Goal: Task Accomplishment & Management: Complete application form

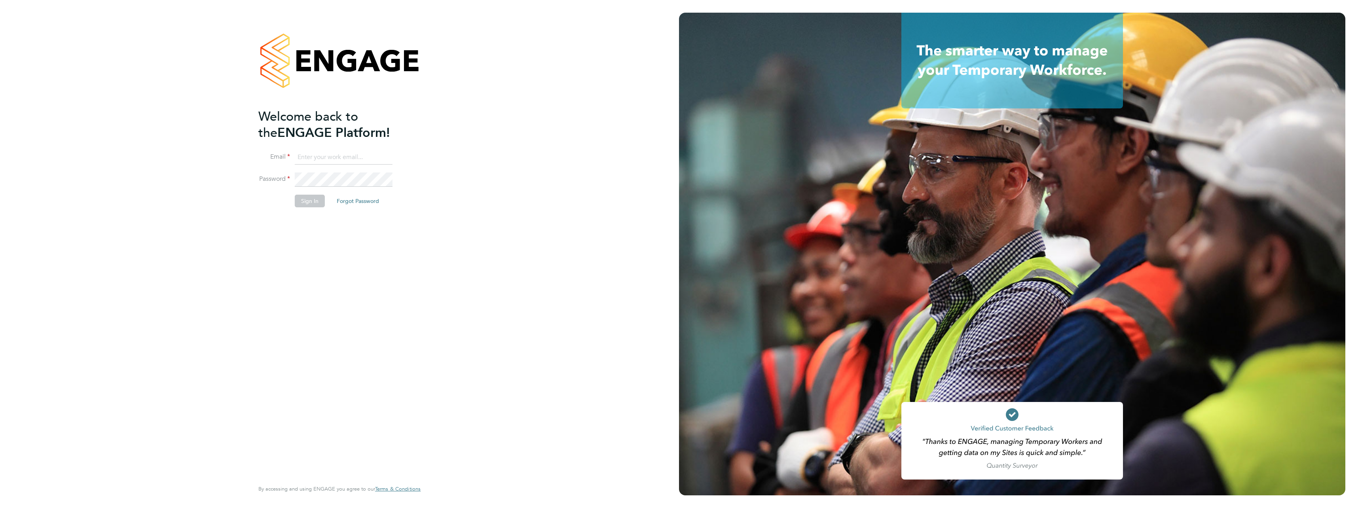
type input "joshua.watts@vistry.co.uk"
click at [437, 177] on div "Welcome back to the ENGAGE Platform! Email joshua.watts@vistry.co.uk Password S…" at bounding box center [339, 254] width 679 height 508
click at [307, 199] on button "Sign In" at bounding box center [310, 201] width 30 height 13
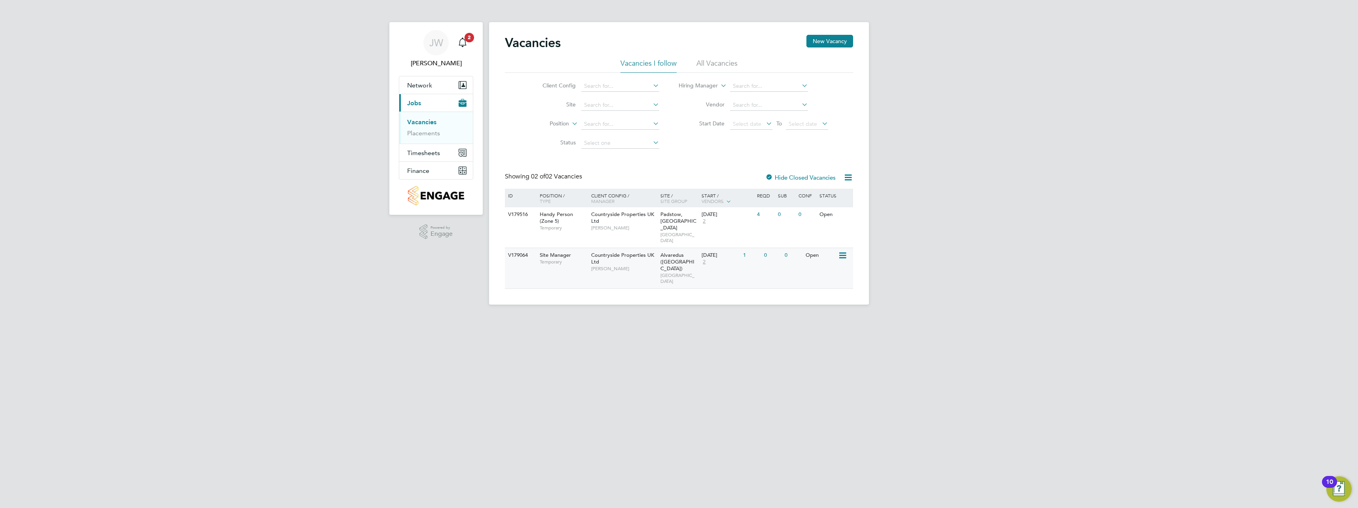
click at [551, 259] on span "Temporary" at bounding box center [563, 262] width 47 height 6
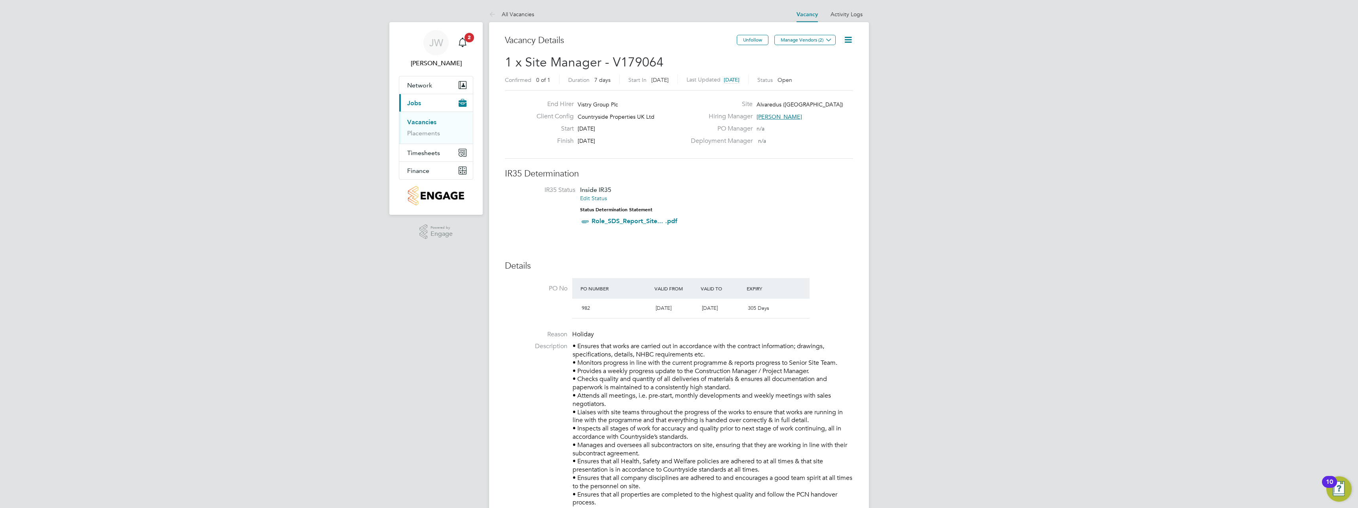
click at [419, 123] on link "Vacancies" at bounding box center [421, 122] width 29 height 8
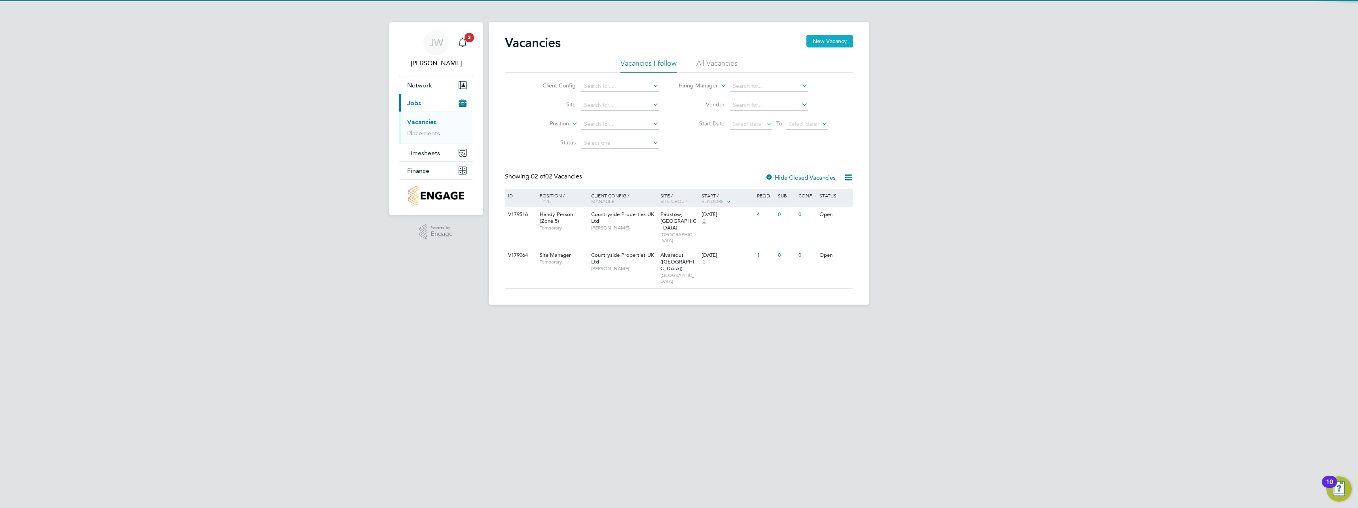
click at [830, 47] on button "New Vacancy" at bounding box center [830, 41] width 47 height 13
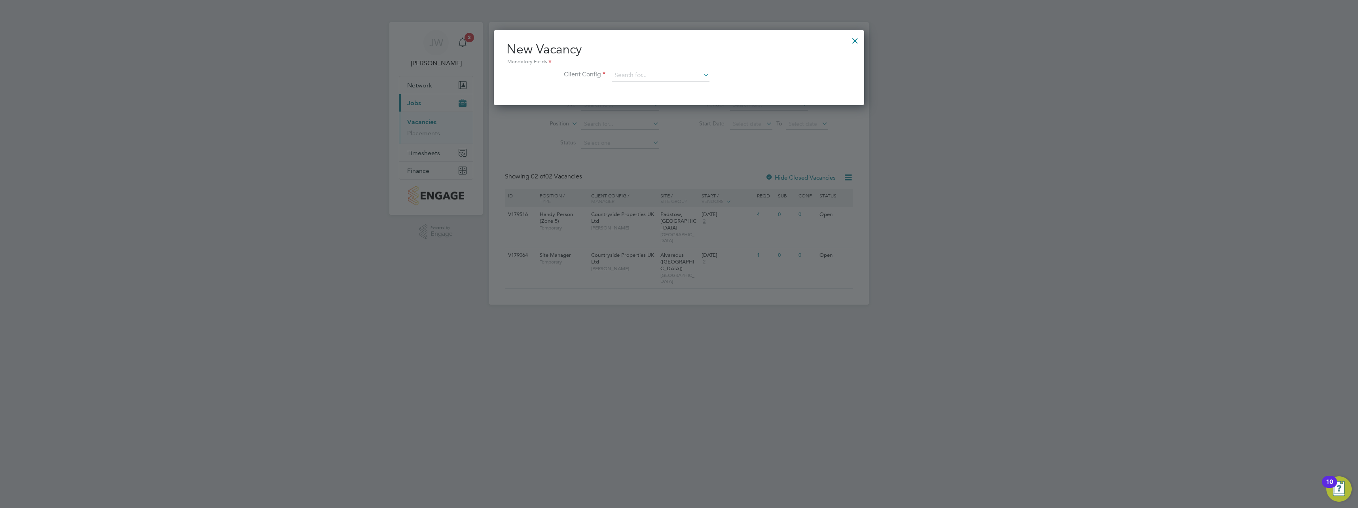
scroll to position [75, 371]
click at [639, 77] on input at bounding box center [661, 76] width 98 height 12
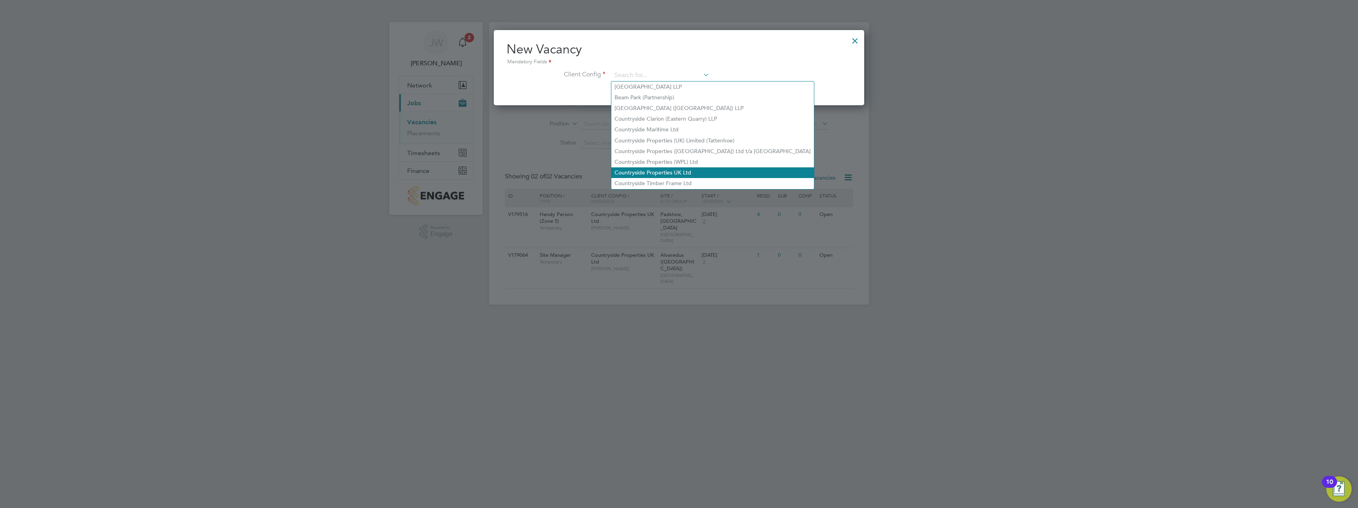
click at [634, 168] on li "Countryside Properties UK Ltd" at bounding box center [712, 172] width 203 height 11
type input "Countryside Properties UK Ltd"
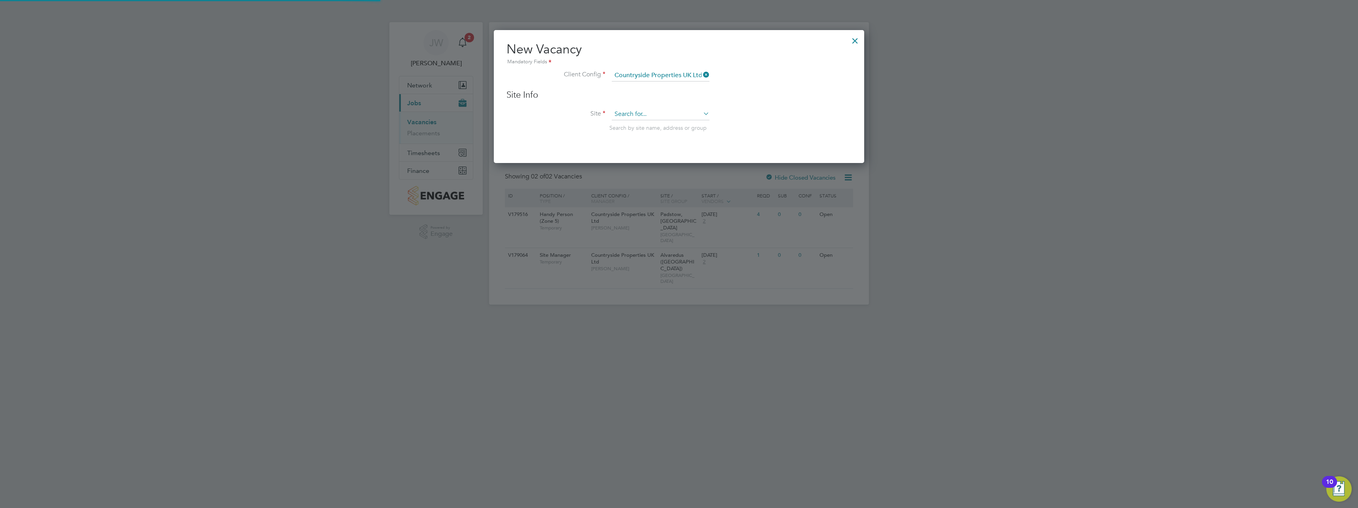
click at [624, 111] on input at bounding box center [661, 114] width 98 height 12
click at [636, 125] on li "Padstow, Bestw ood" at bounding box center [660, 125] width 99 height 11
type input "Padstow, [GEOGRAPHIC_DATA]"
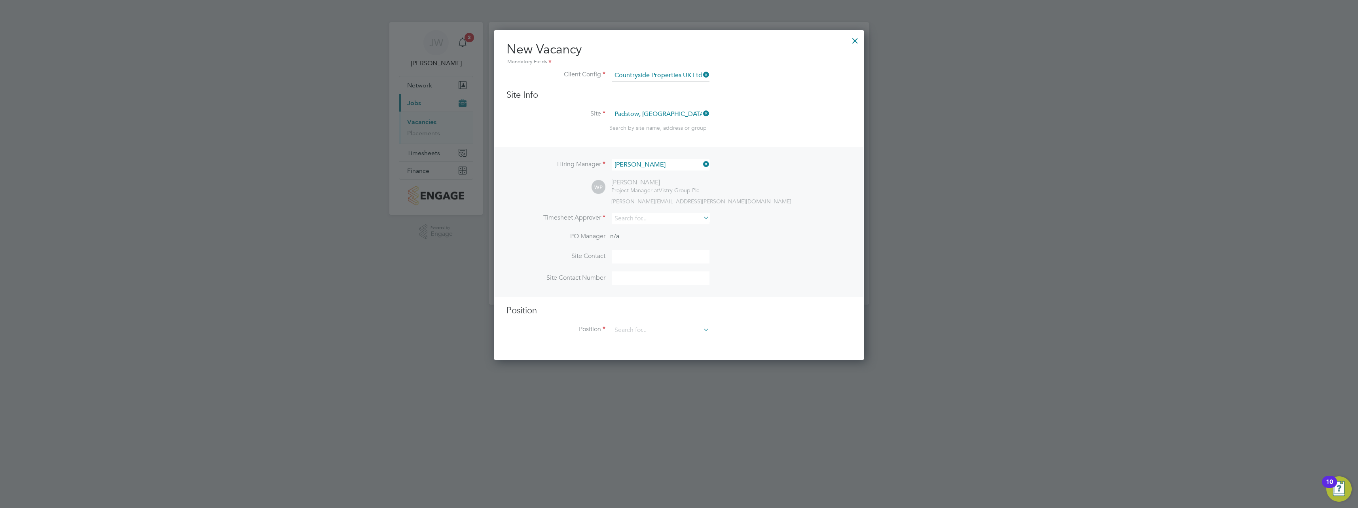
scroll to position [331, 371]
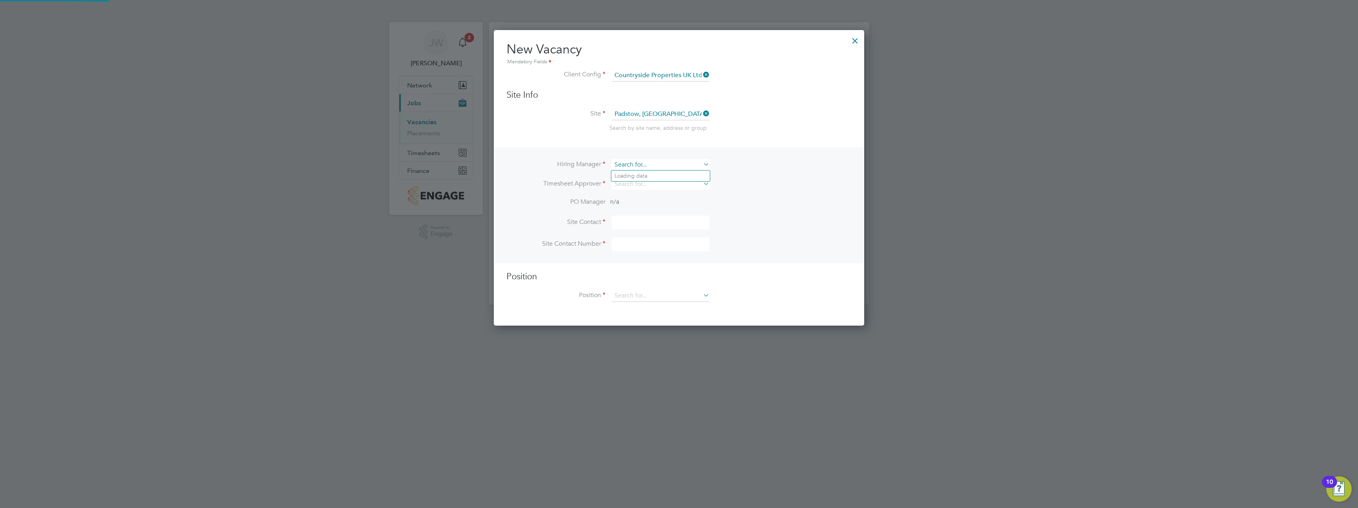
click at [647, 168] on input at bounding box center [661, 164] width 98 height 11
click at [644, 176] on li "[PERSON_NAME]" at bounding box center [660, 176] width 99 height 11
type input "[PERSON_NAME]"
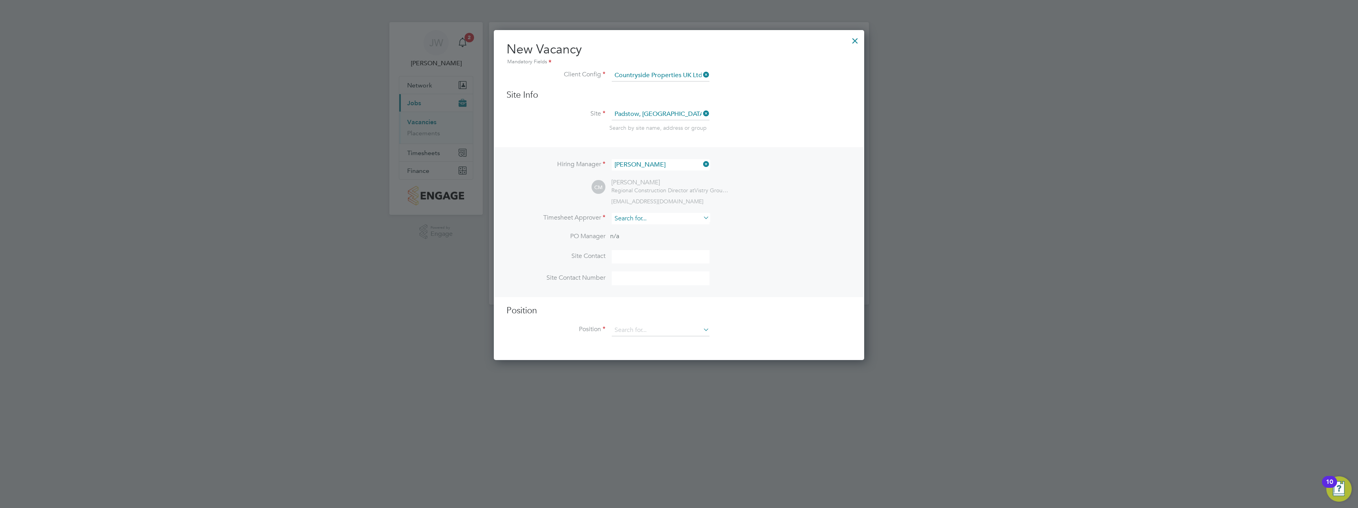
click at [644, 218] on input at bounding box center [661, 218] width 98 height 11
click at [647, 228] on li "[PERSON_NAME]" at bounding box center [660, 230] width 99 height 11
type input "[PERSON_NAME]"
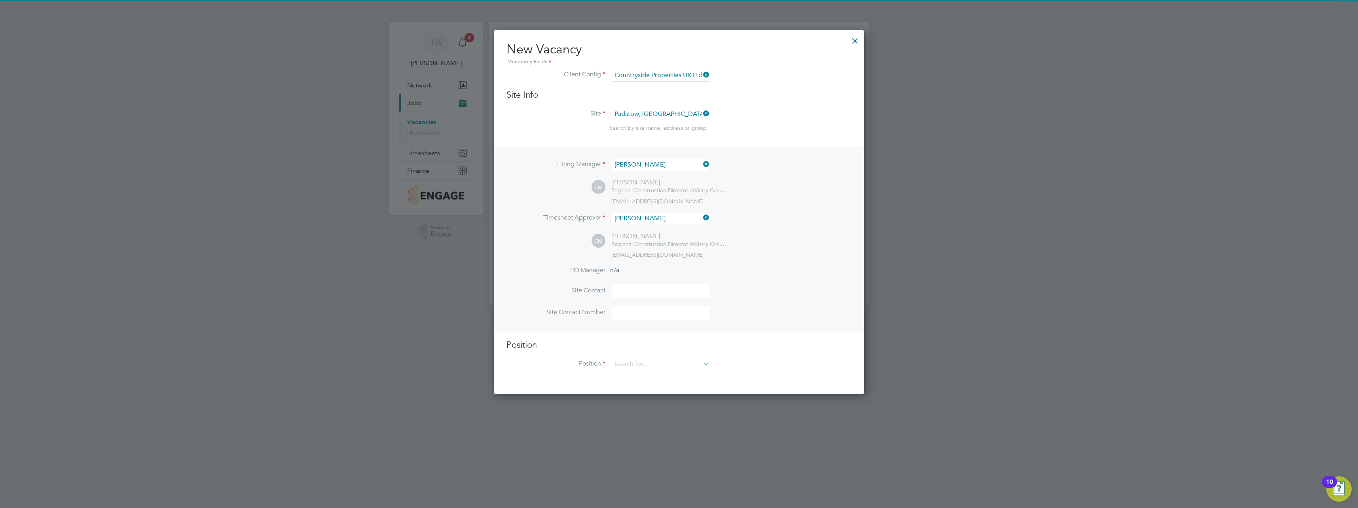
scroll to position [365, 371]
click at [628, 280] on li "PO Manager n/a" at bounding box center [679, 275] width 345 height 18
click at [628, 288] on input at bounding box center [661, 291] width 98 height 14
click at [627, 291] on input at bounding box center [661, 291] width 98 height 14
type input "[PERSON_NAME]"
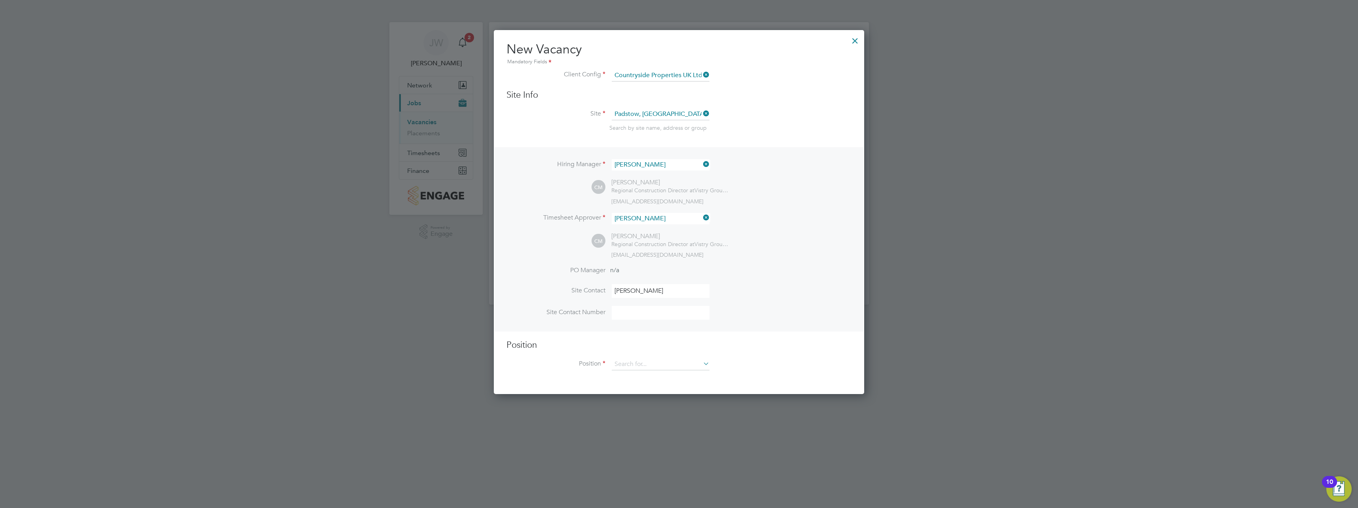
type input "[PHONE_NUMBER]"
type input "Handy Person (Zone 5)"
click at [642, 363] on input at bounding box center [661, 365] width 98 height 12
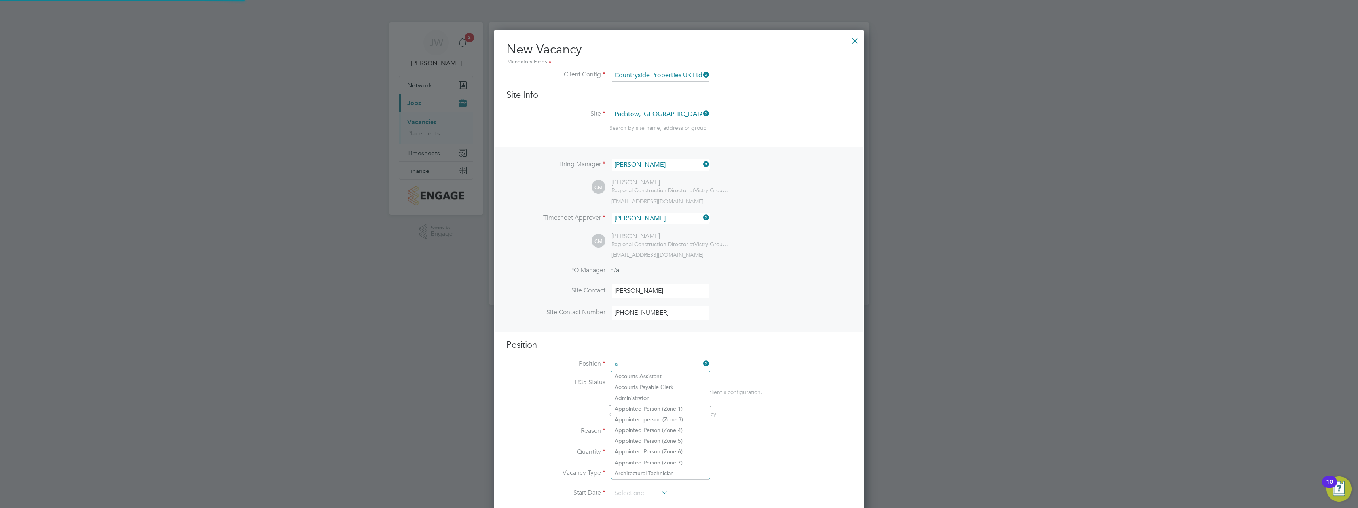
scroll to position [1141, 371]
type input "a"
click at [644, 374] on b "Site" at bounding box center [642, 376] width 10 height 7
type input "Assistant Site Manager"
type textarea "• Loremipsum dol sitamet cons adi elitseddoeiu temp incid utlab etdolor ma aliq…"
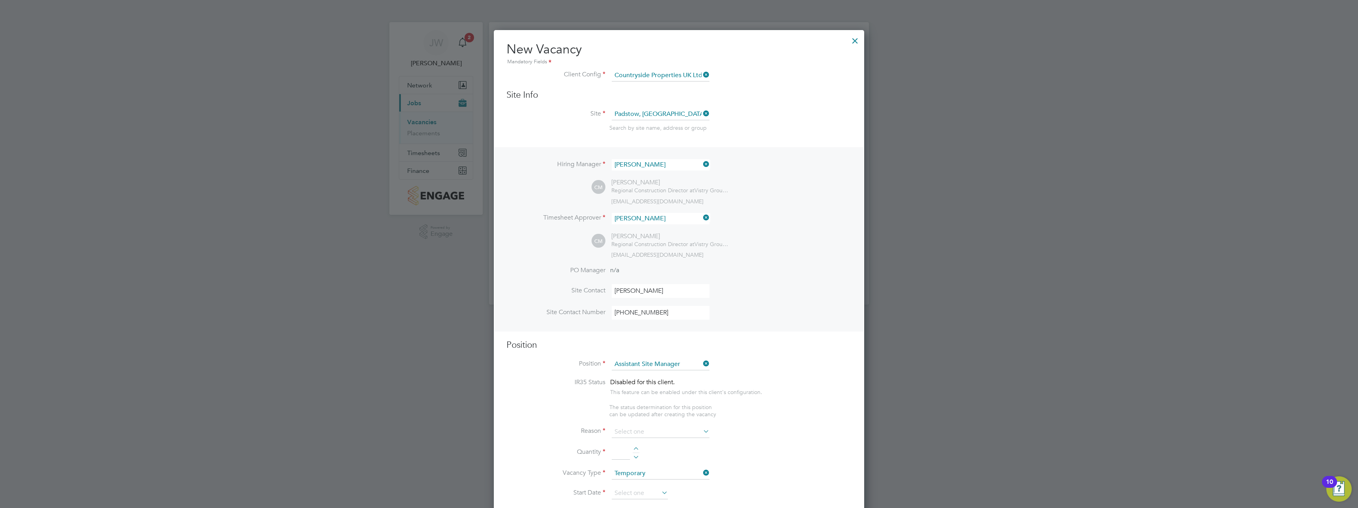
scroll to position [4, 4]
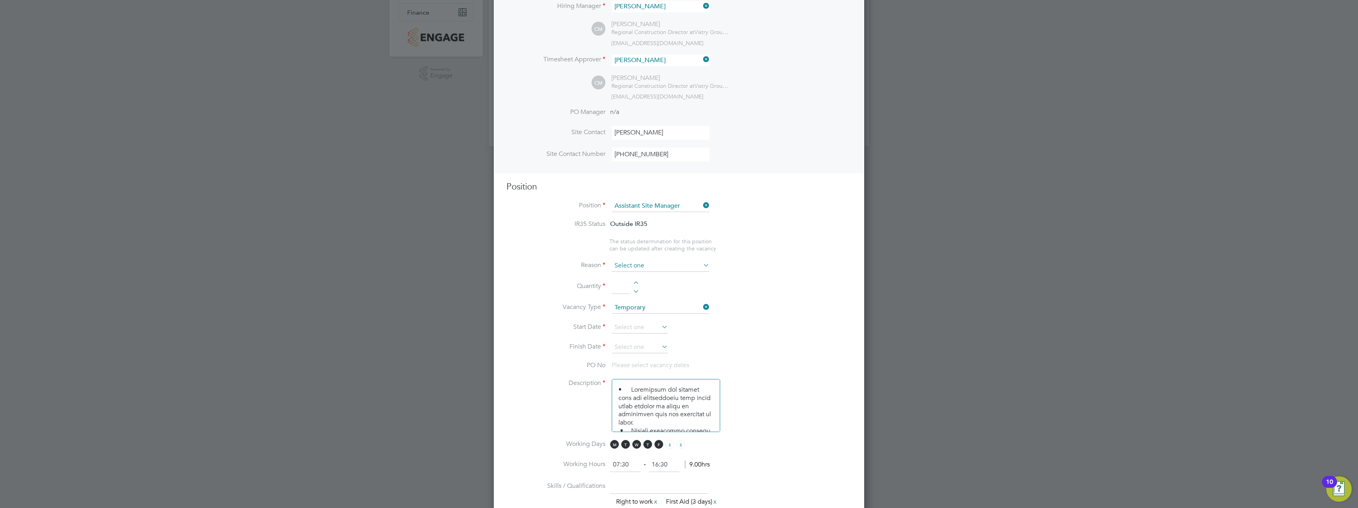
click at [633, 264] on input at bounding box center [661, 266] width 98 height 12
click at [628, 289] on li "Holiday" at bounding box center [660, 288] width 99 height 10
type input "Holiday"
click at [626, 284] on input at bounding box center [621, 287] width 18 height 14
type input "1"
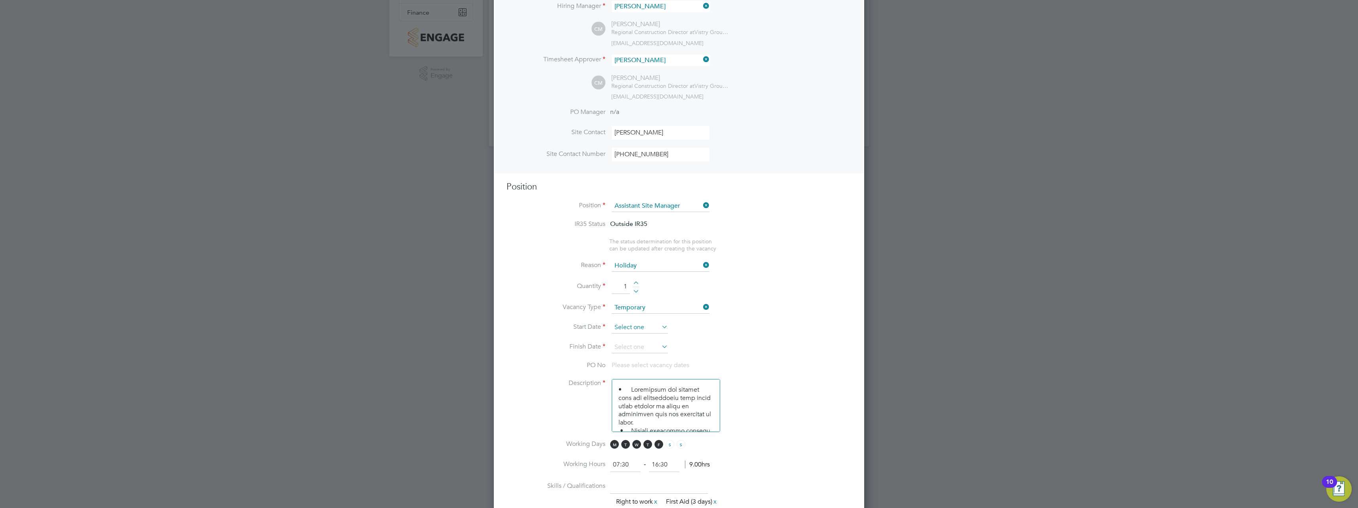
click at [642, 328] on input at bounding box center [640, 328] width 56 height 12
click at [640, 251] on span "26" at bounding box center [639, 243] width 15 height 15
type input "[DATE]"
click at [641, 352] on input at bounding box center [640, 348] width 56 height 12
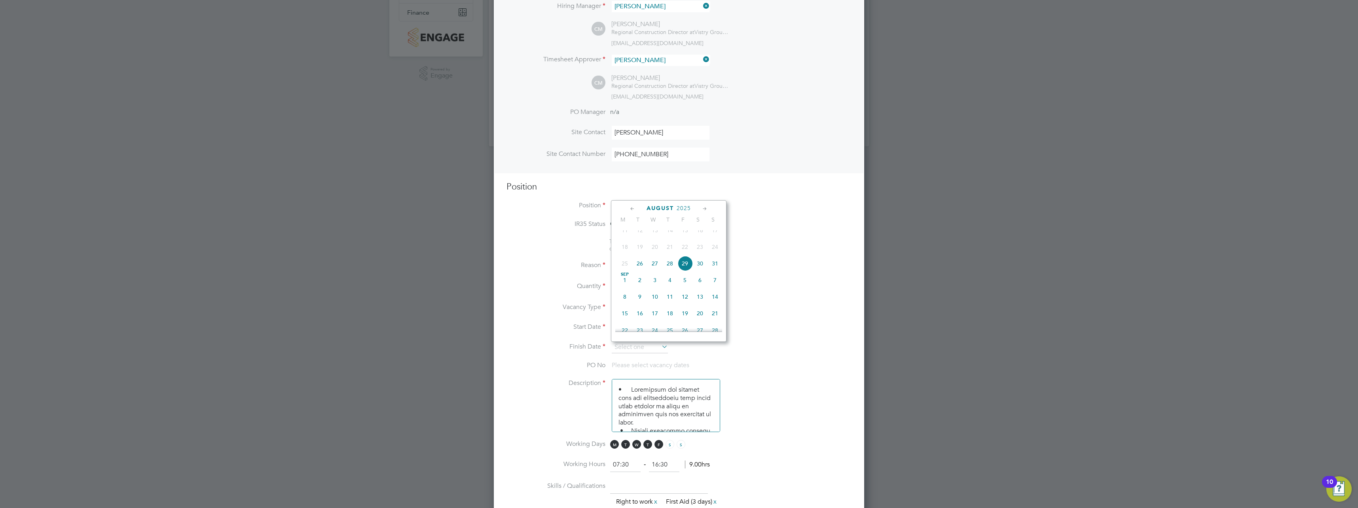
click at [689, 271] on span "29" at bounding box center [685, 263] width 15 height 15
type input "[DATE]"
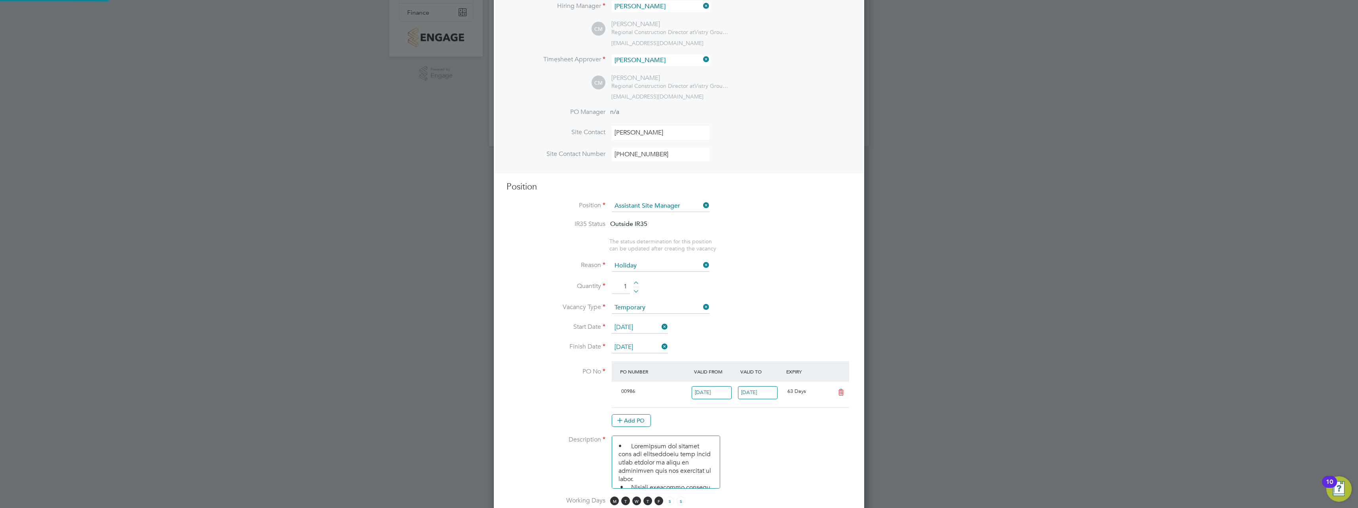
scroll to position [4, 4]
click at [741, 303] on li "Vacancy Type Temporary" at bounding box center [679, 312] width 345 height 20
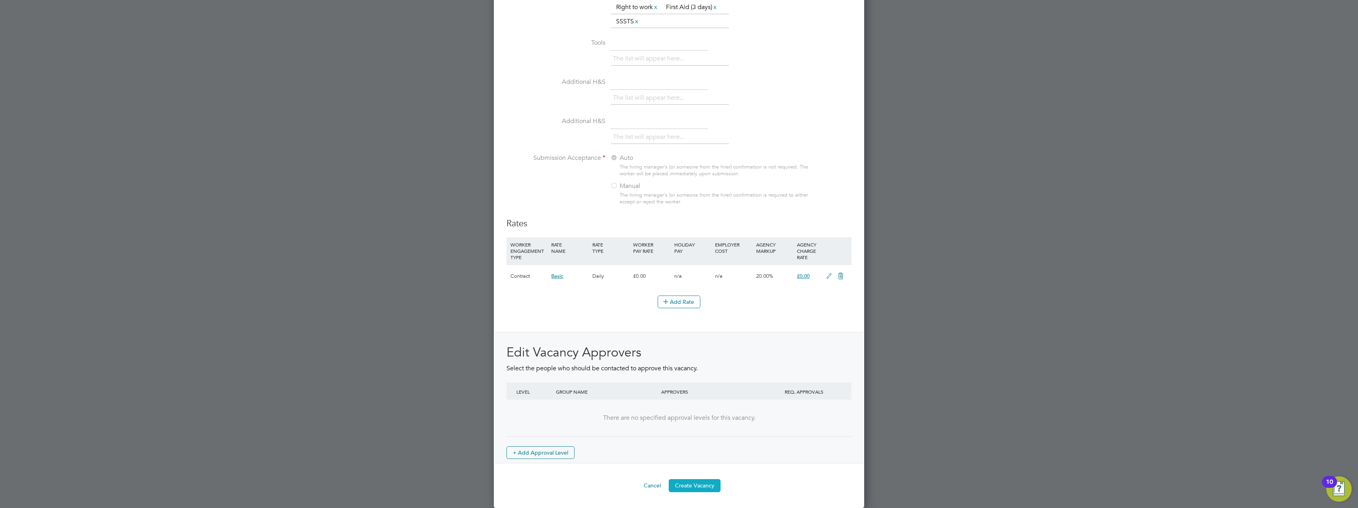
click at [707, 488] on button "Create Vacancy" at bounding box center [695, 485] width 52 height 13
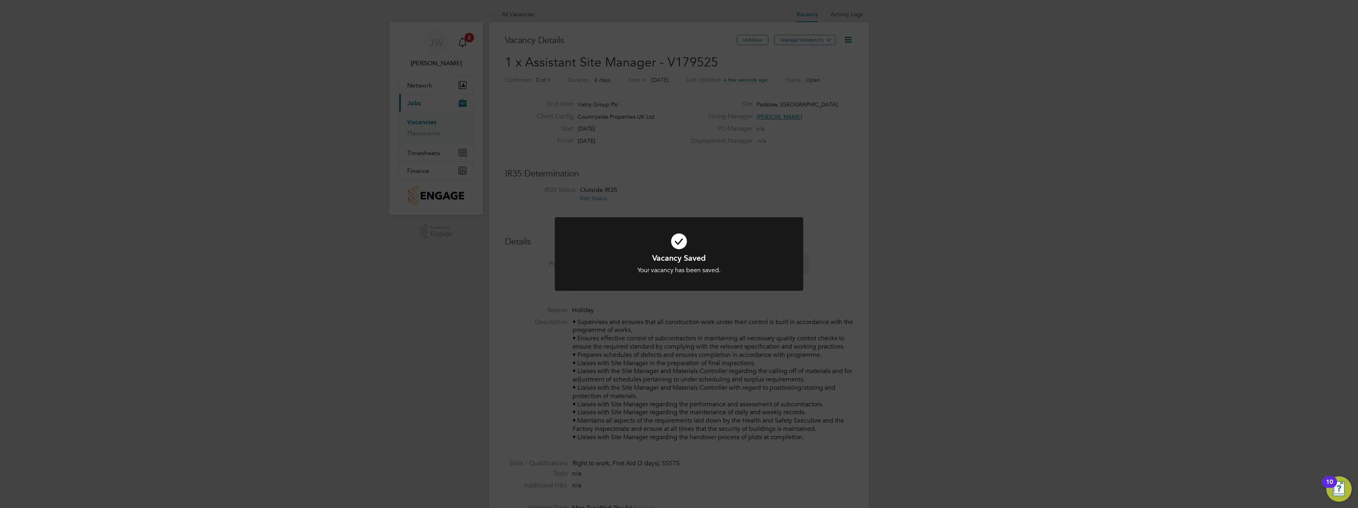
click at [826, 40] on div "Vacancy Saved Your vacancy has been saved. Cancel Okay" at bounding box center [679, 254] width 1358 height 508
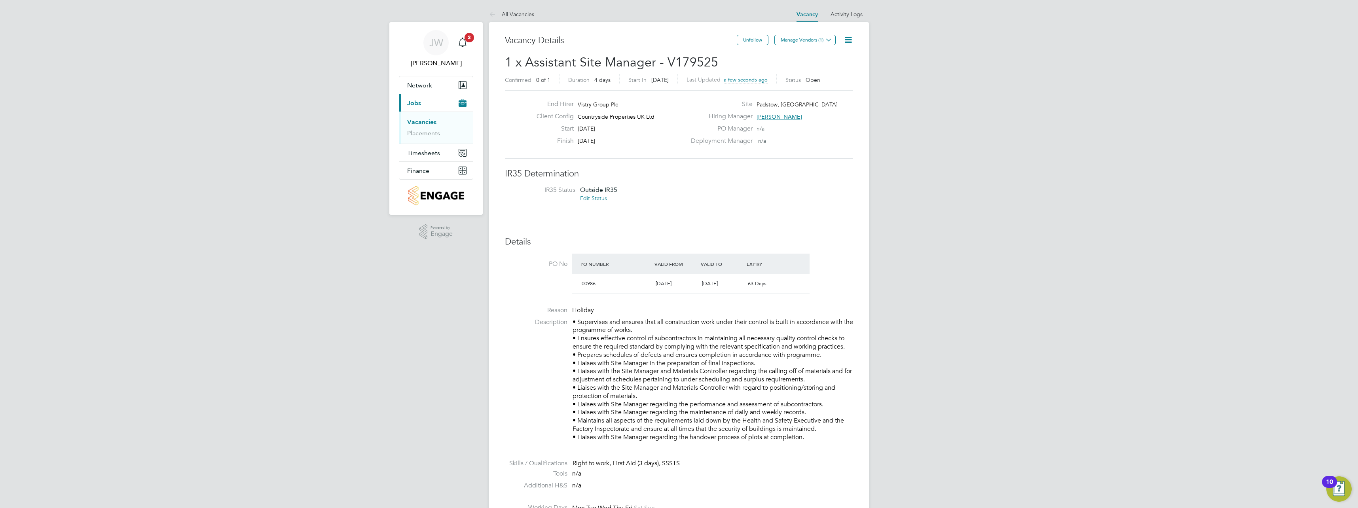
click at [826, 40] on icon at bounding box center [829, 40] width 6 height 6
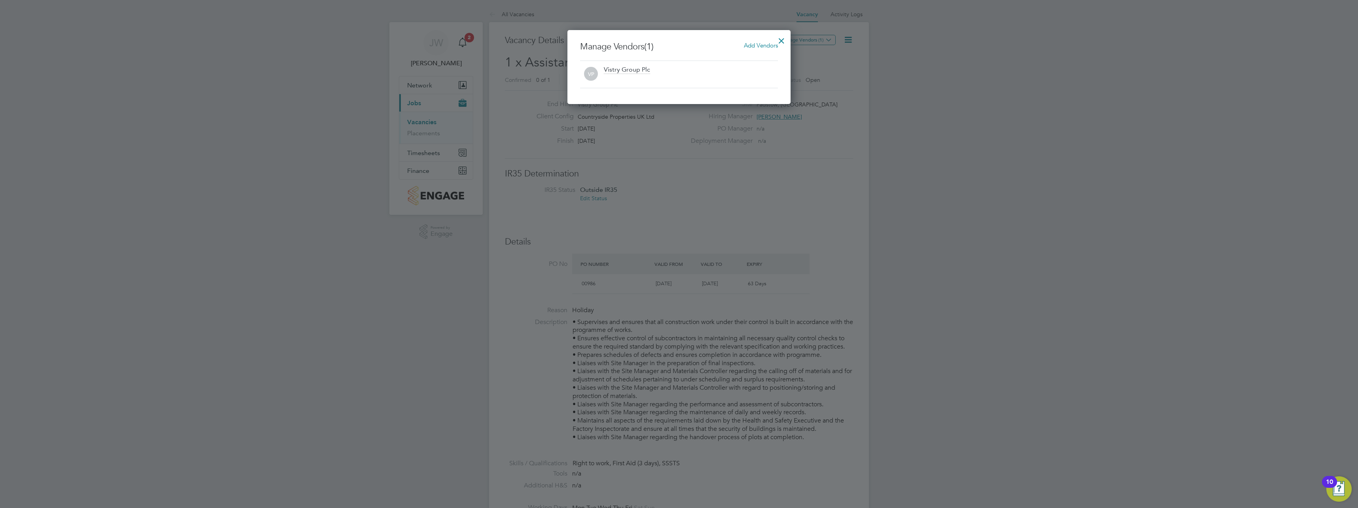
click at [765, 45] on span "Add Vendors" at bounding box center [761, 46] width 34 height 8
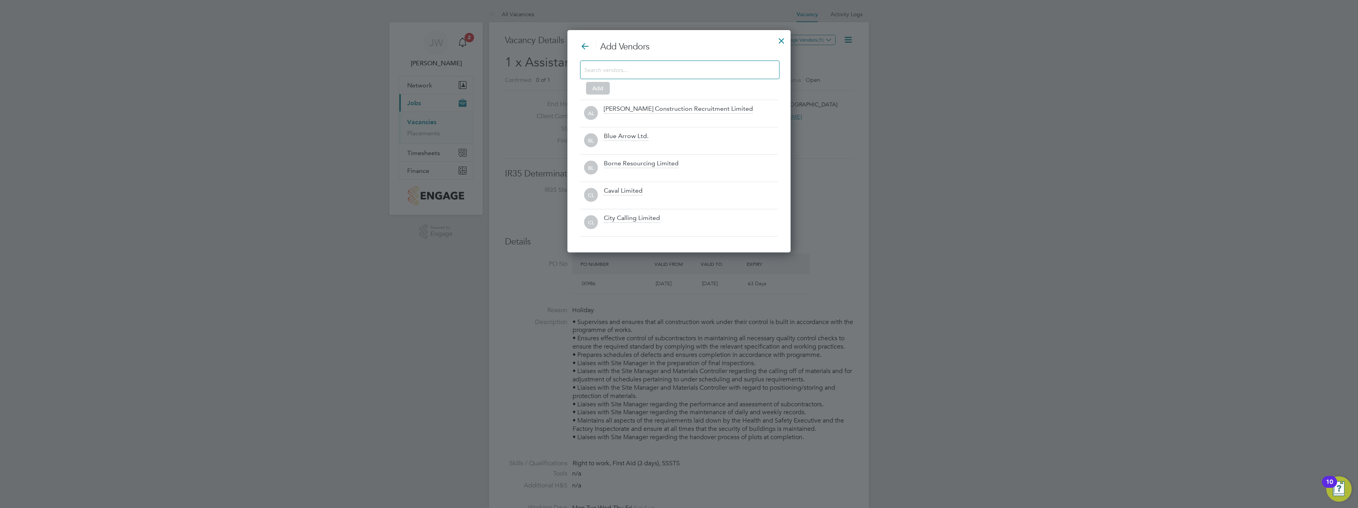
click at [610, 67] on input at bounding box center [674, 70] width 178 height 10
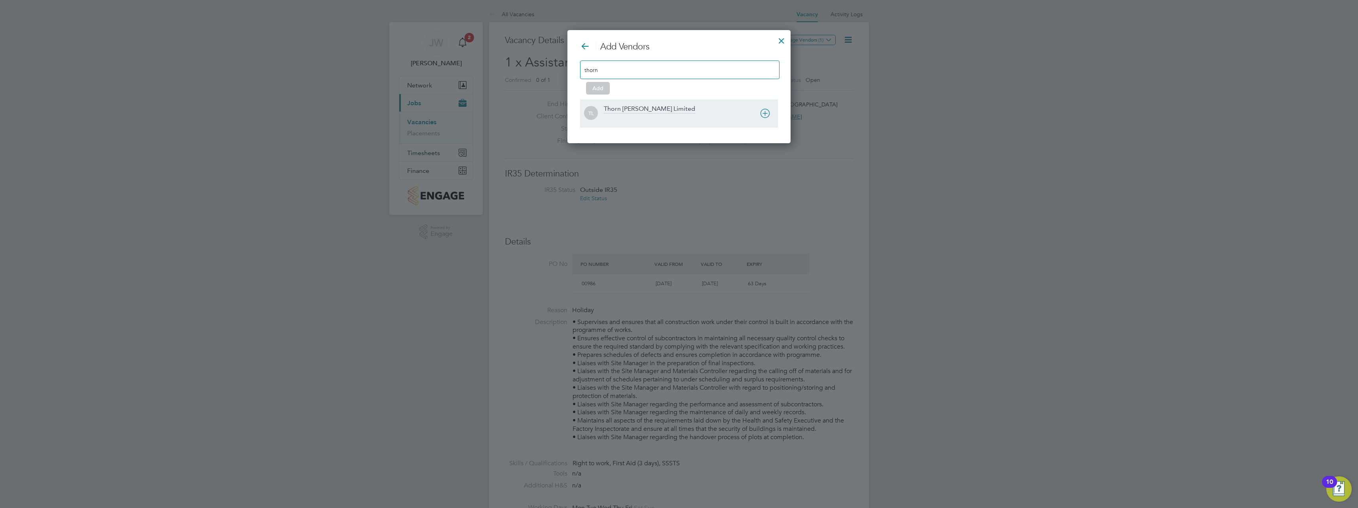
type input "thorn"
click at [649, 106] on div "Thorn [PERSON_NAME] Limited" at bounding box center [649, 109] width 91 height 9
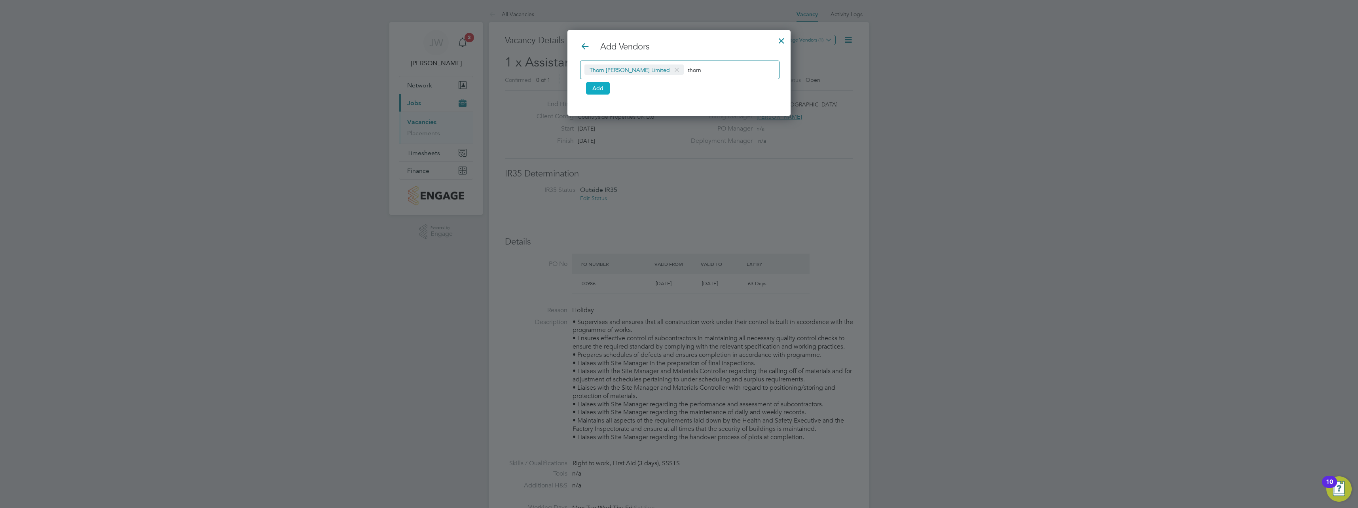
click at [602, 91] on button "Add" at bounding box center [598, 88] width 24 height 13
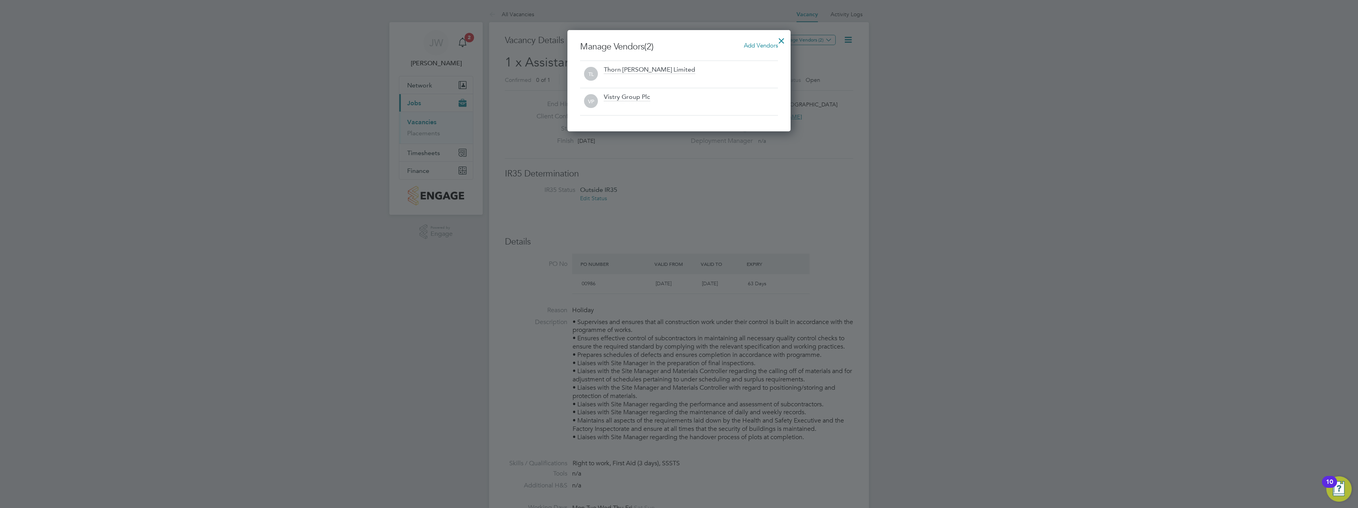
click at [784, 40] on div at bounding box center [782, 39] width 14 height 14
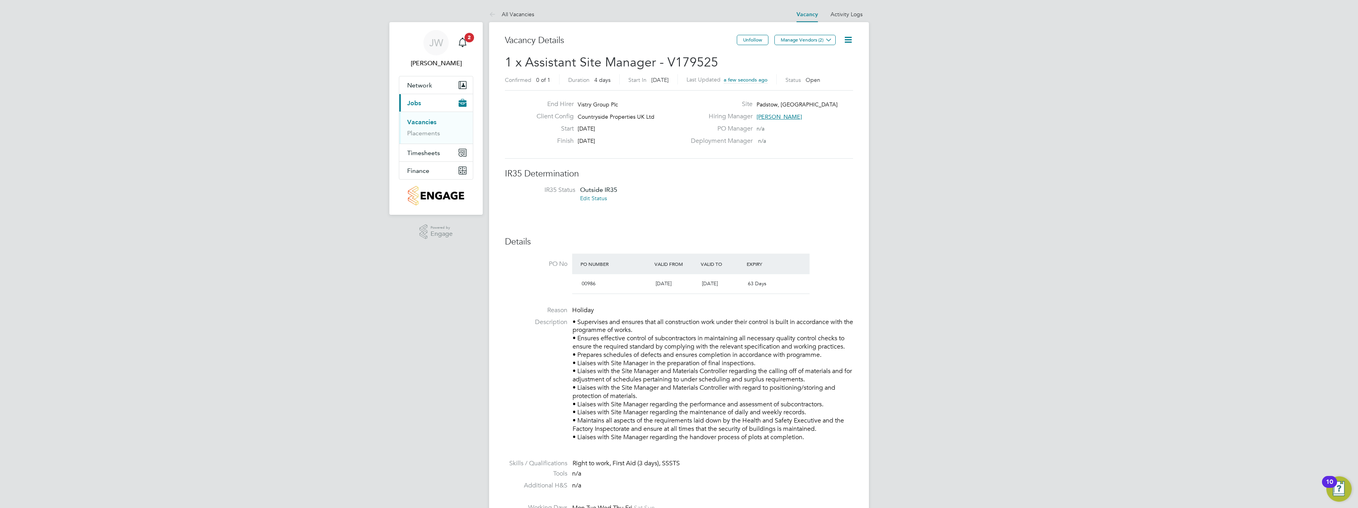
click at [425, 124] on link "Vacancies" at bounding box center [421, 122] width 29 height 8
